Goal: Navigation & Orientation: Find specific page/section

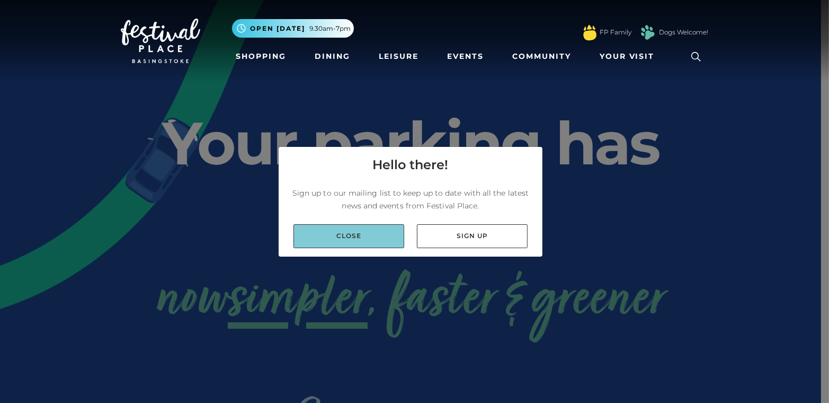
click at [352, 241] on link "Close" at bounding box center [349, 236] width 111 height 24
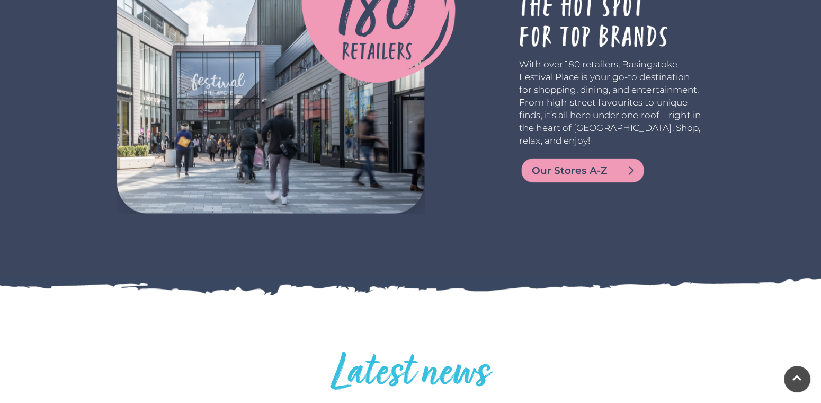
scroll to position [1908, 0]
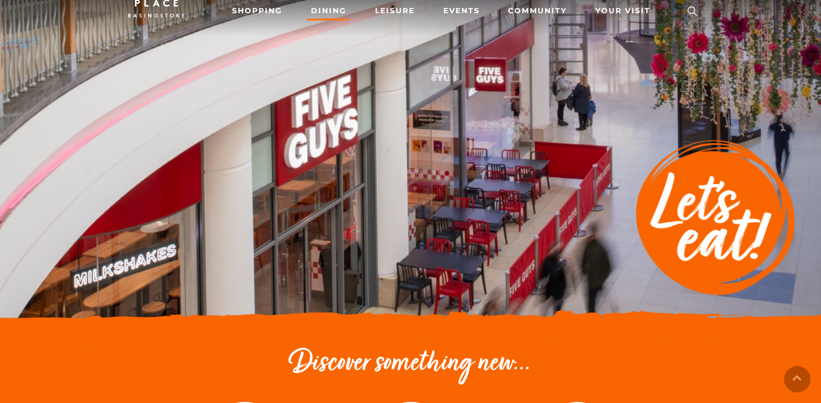
scroll to position [212, 0]
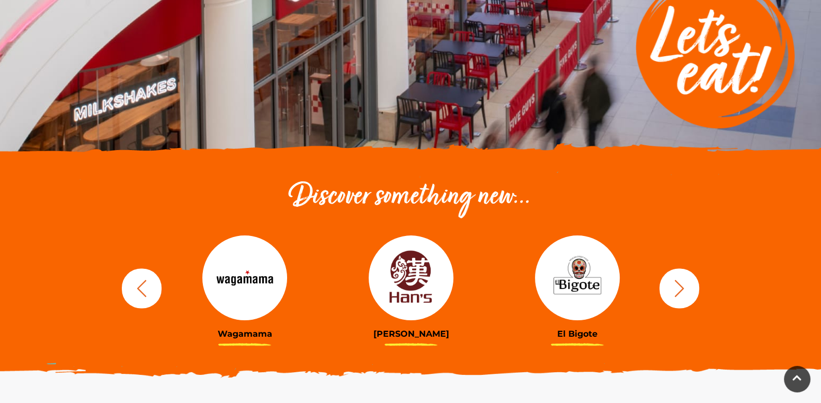
click at [691, 285] on button "button" at bounding box center [680, 288] width 40 height 40
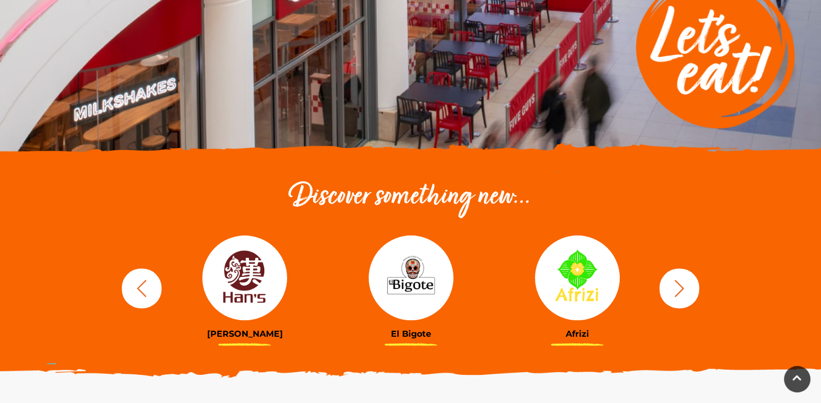
click at [691, 285] on button "button" at bounding box center [680, 288] width 40 height 40
click at [681, 285] on icon "button" at bounding box center [680, 287] width 10 height 17
